Goal: Consume media (video, audio)

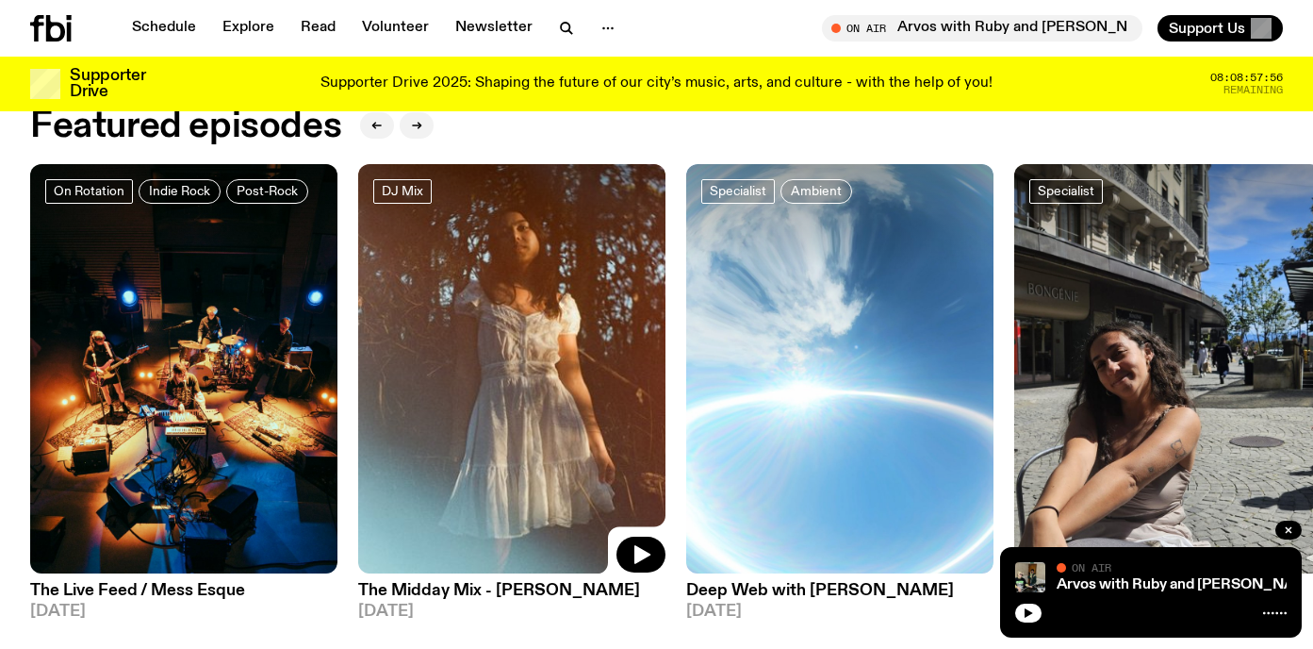
scroll to position [851, 0]
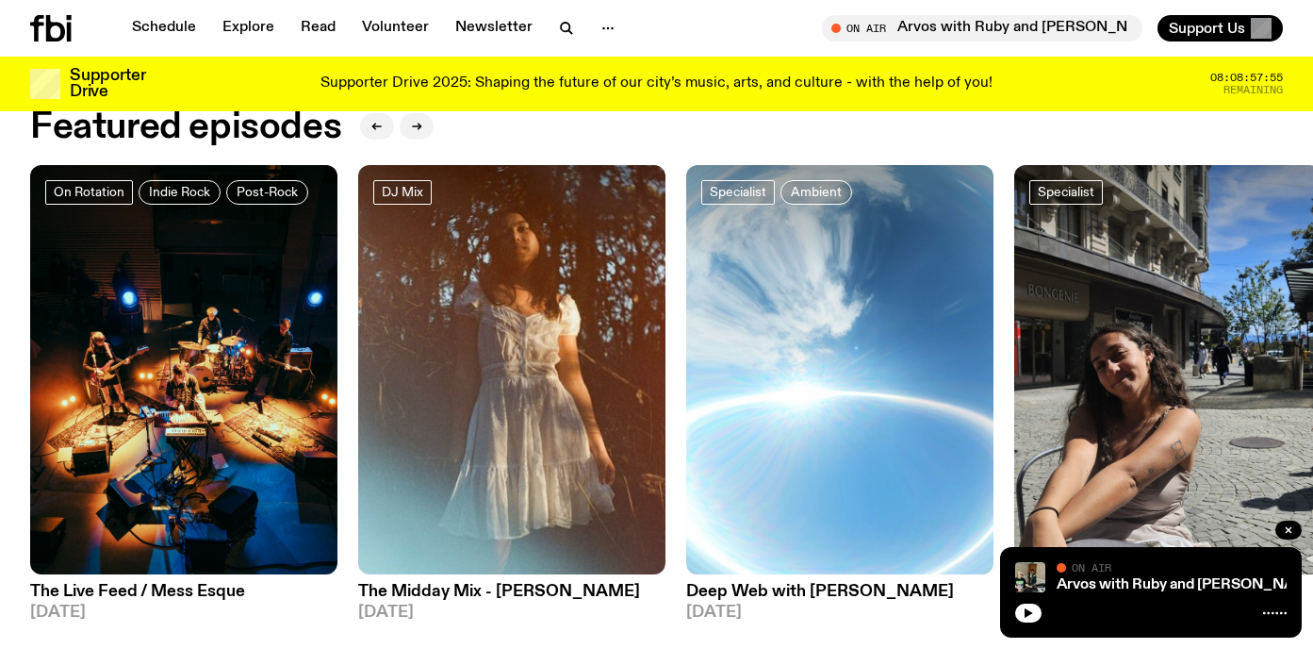
drag, startPoint x: 409, startPoint y: 601, endPoint x: 982, endPoint y: 0, distance: 830.7
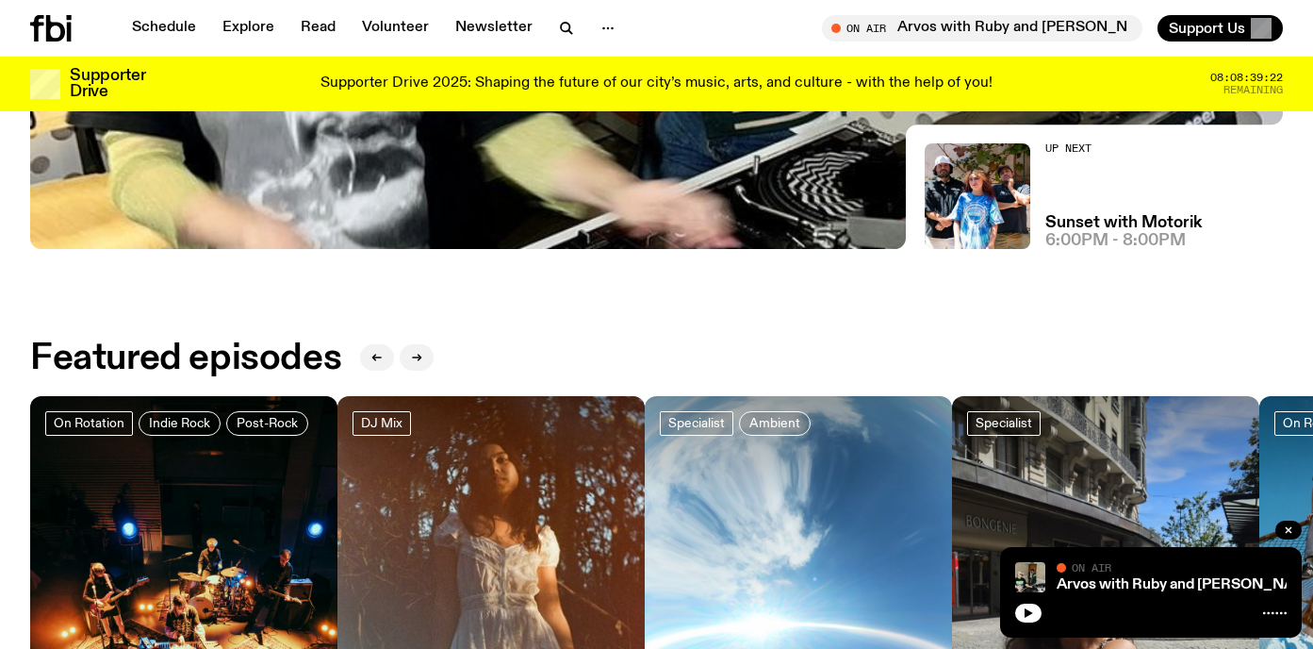
scroll to position [62, 0]
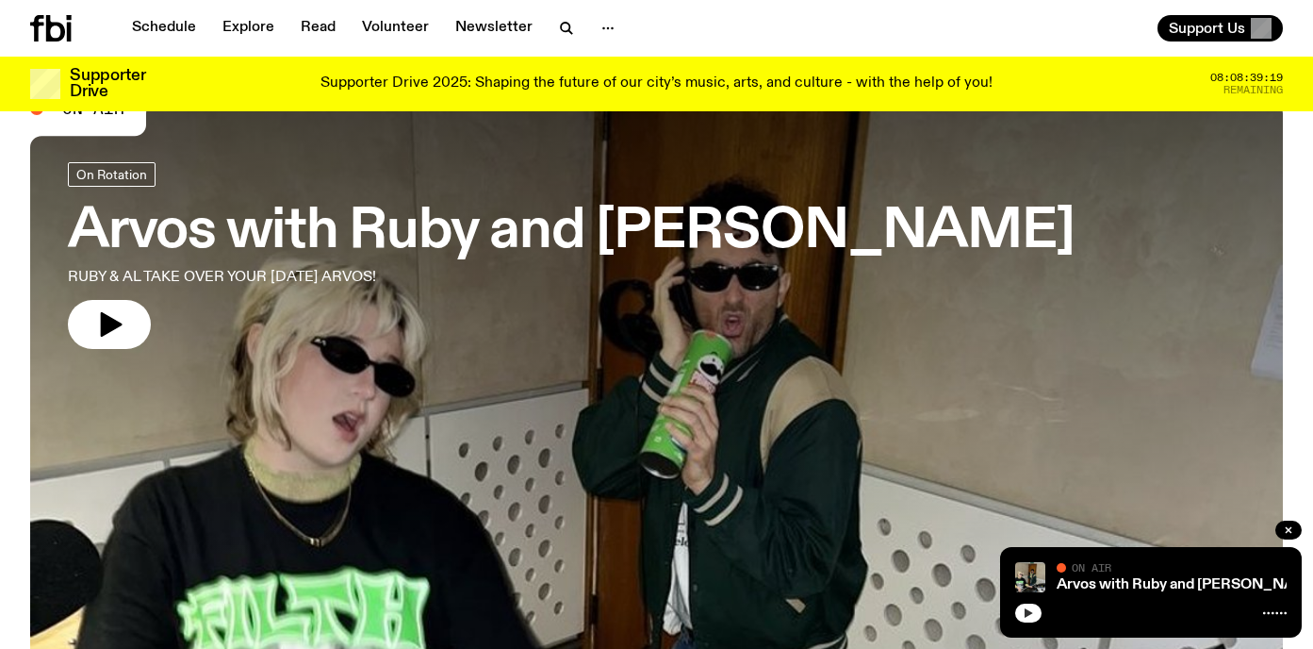
click at [1028, 613] on icon "button" at bounding box center [1029, 612] width 8 height 9
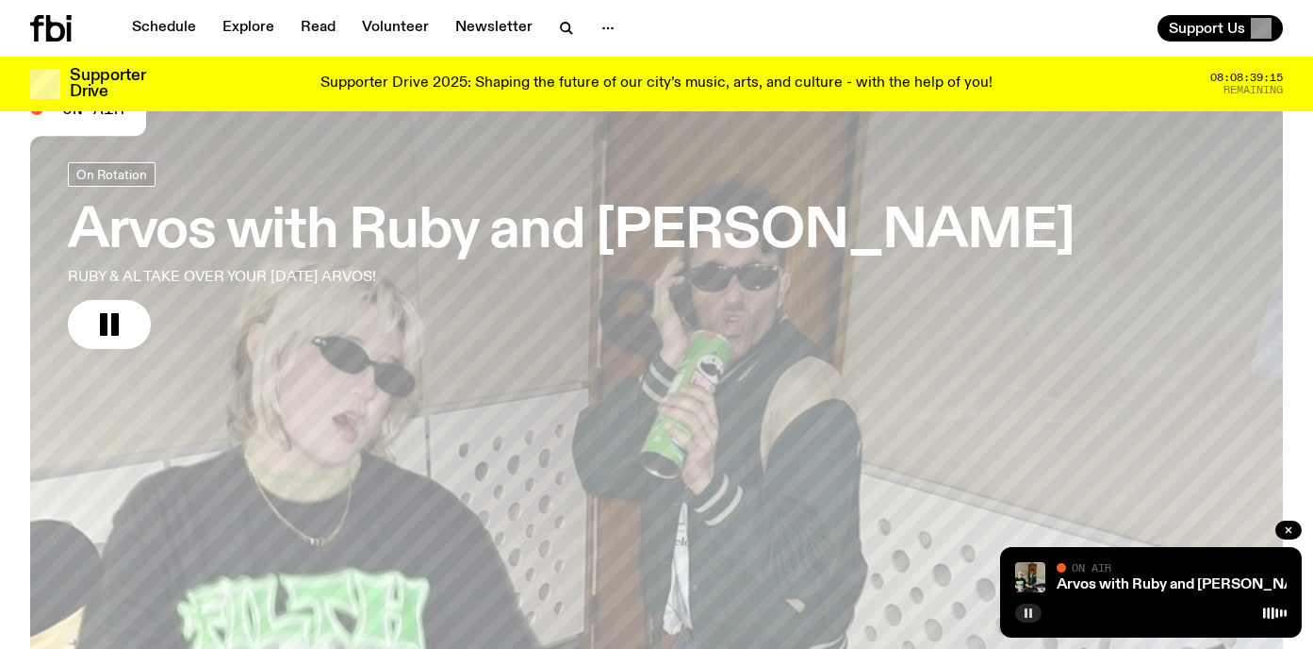
click at [1027, 614] on icon "button" at bounding box center [1028, 612] width 11 height 11
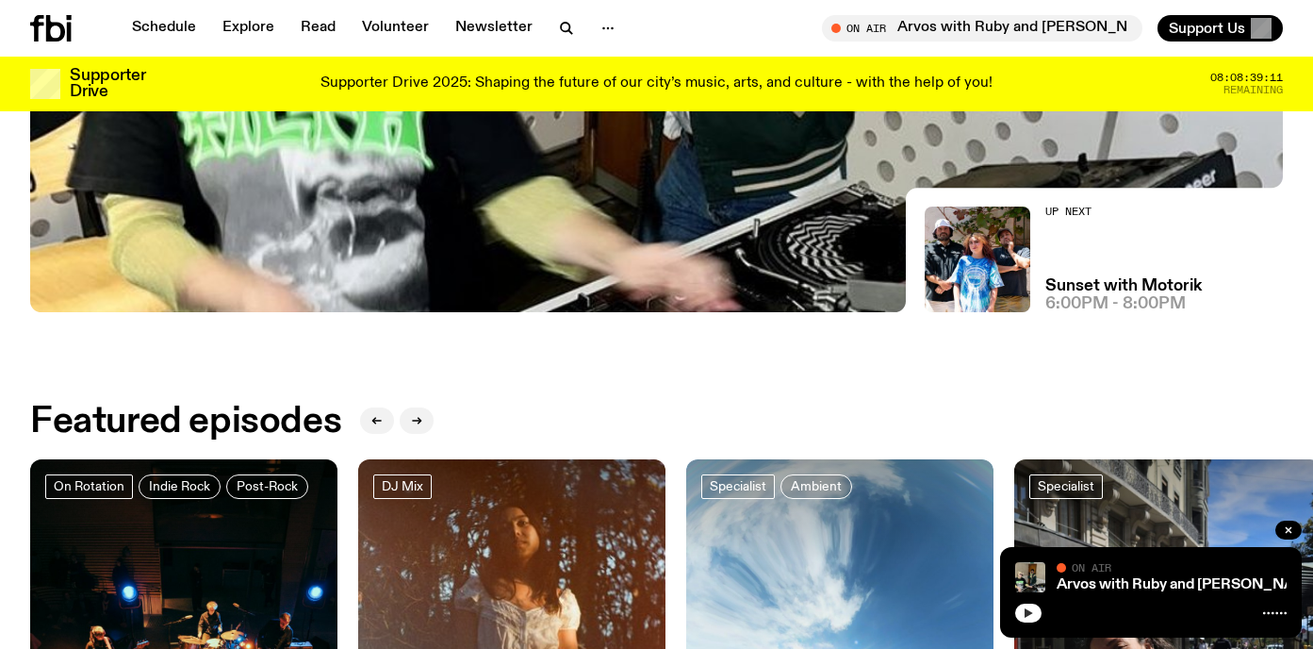
scroll to position [517, 0]
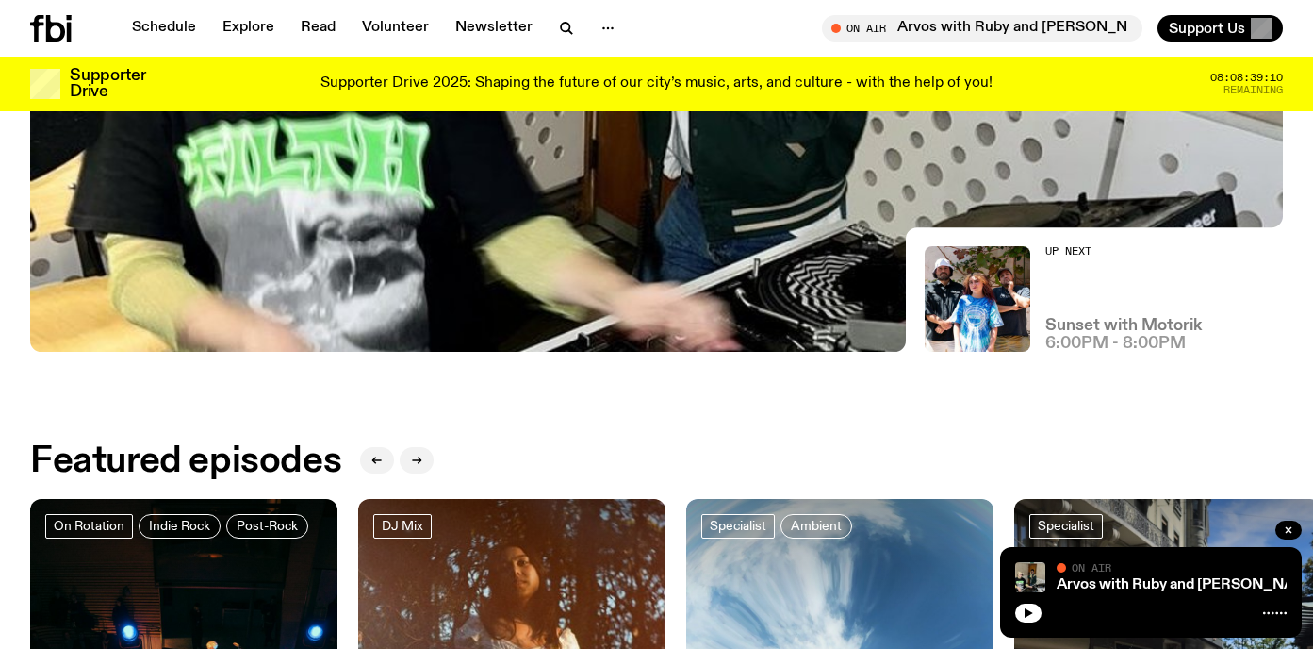
click at [1106, 325] on h3 "Sunset with Motorik" at bounding box center [1123, 326] width 156 height 16
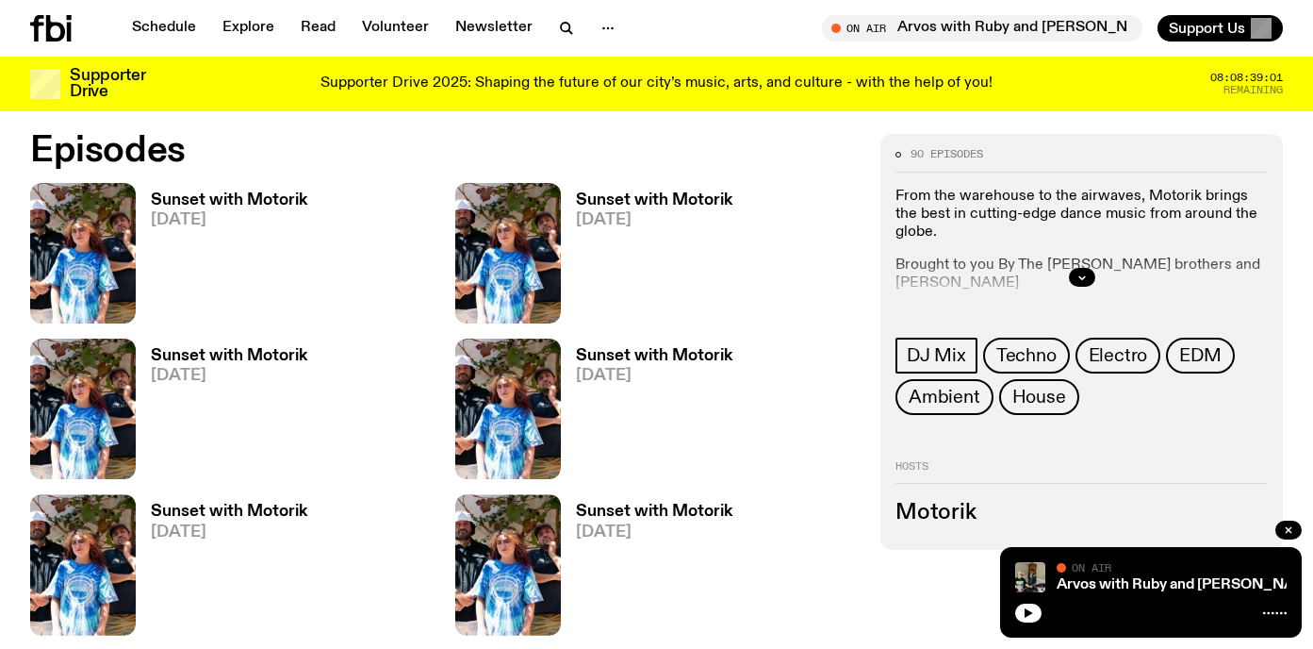
scroll to position [828, 0]
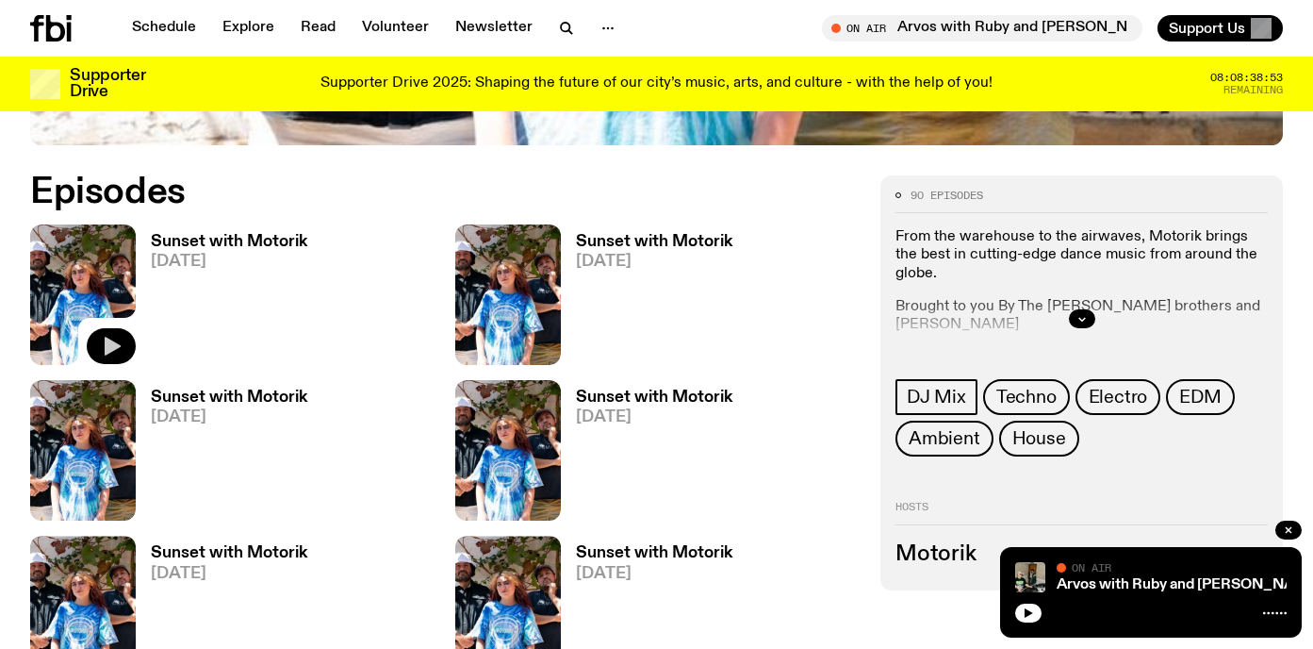
click at [110, 345] on icon "button" at bounding box center [113, 346] width 16 height 19
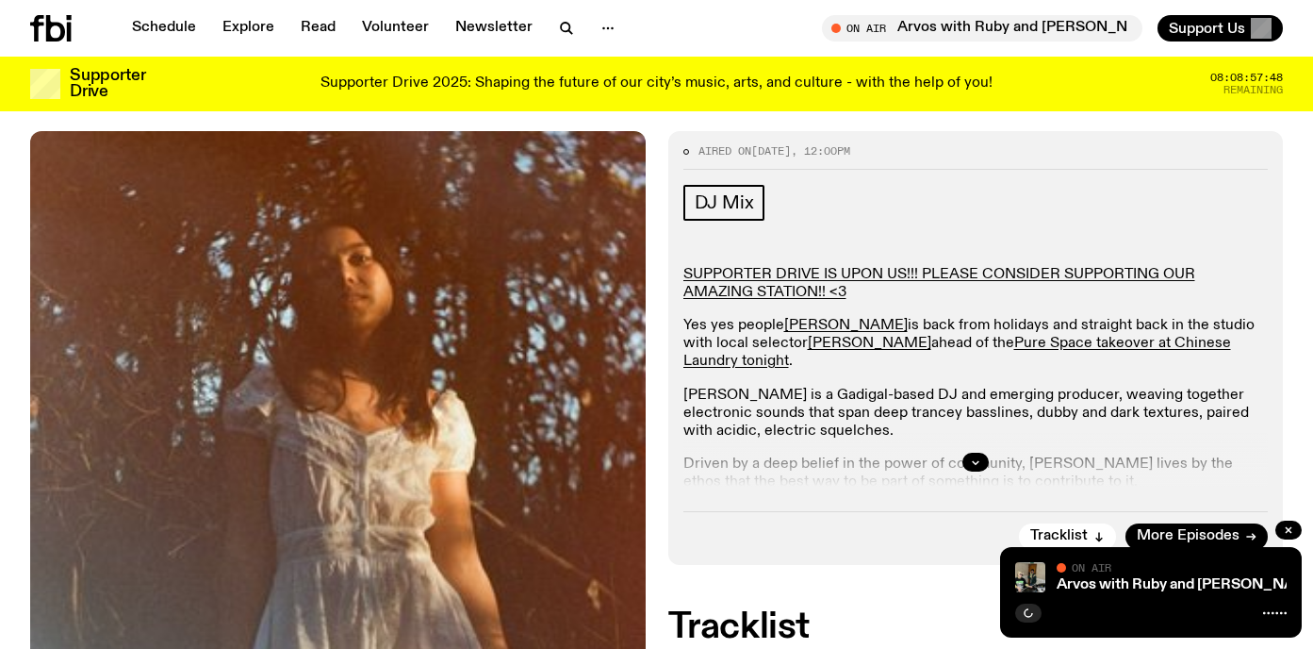
scroll to position [334, 0]
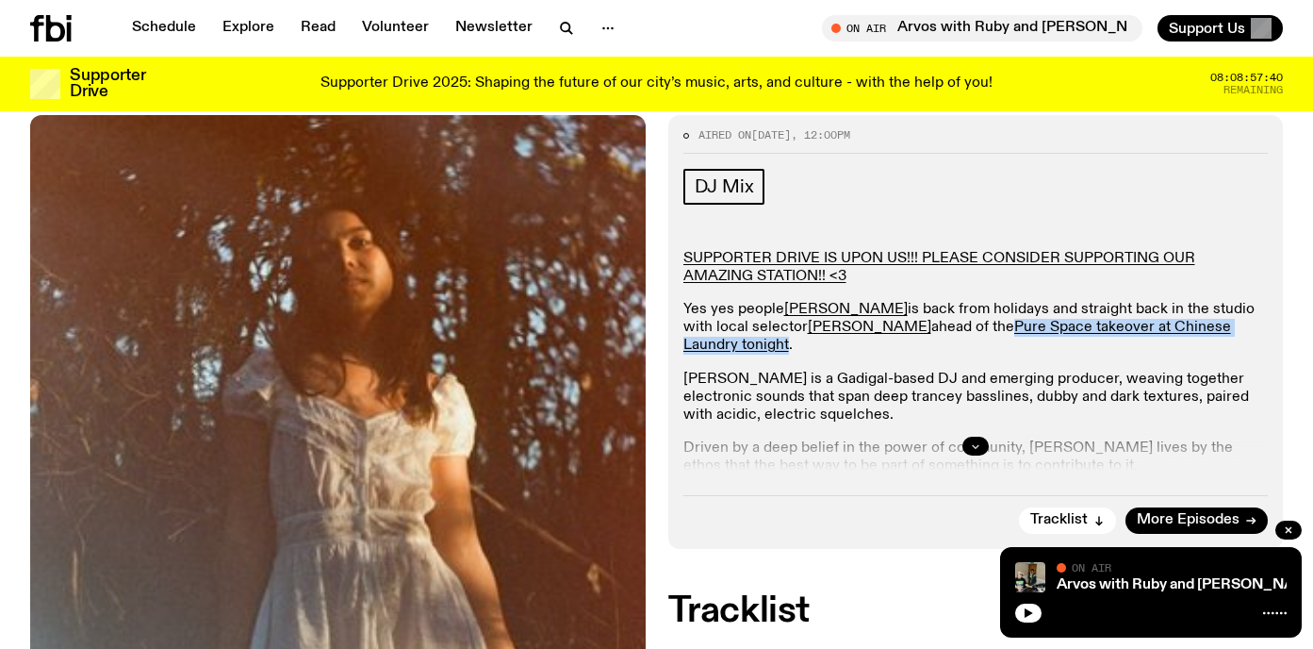
click at [974, 440] on icon "button" at bounding box center [975, 445] width 11 height 11
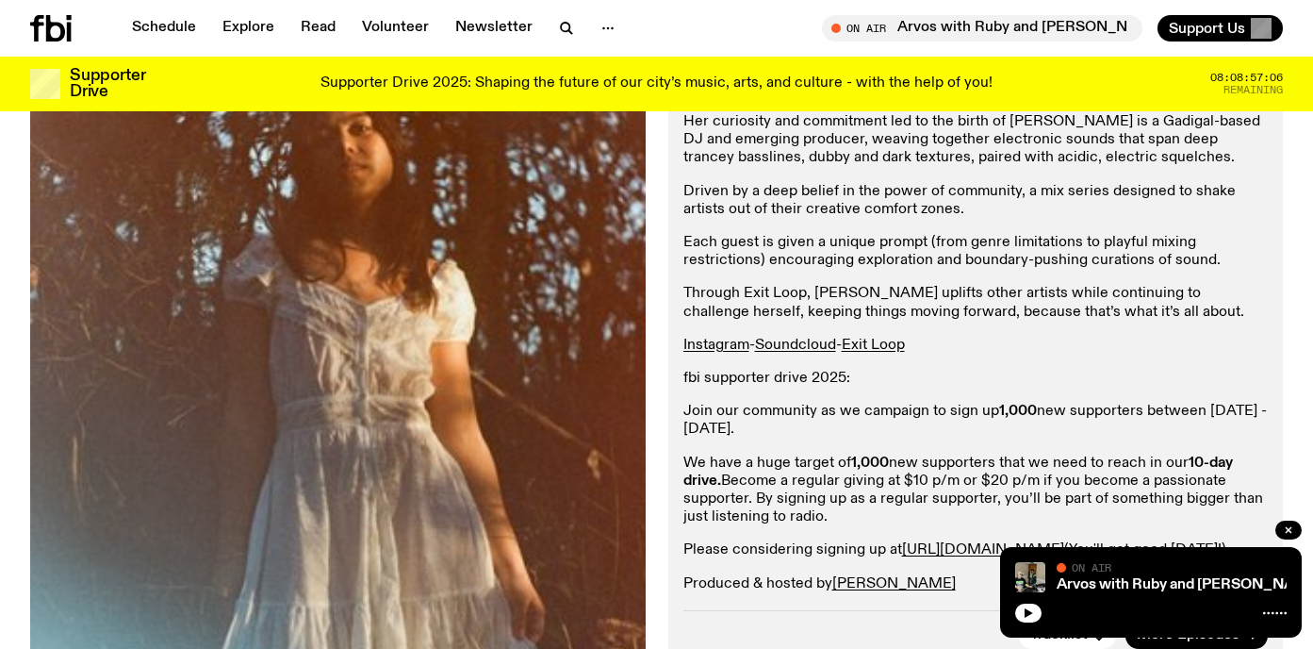
scroll to position [764, 0]
click at [973, 541] on link "[URL][DOMAIN_NAME]" at bounding box center [983, 548] width 162 height 15
